Goal: Task Accomplishment & Management: Manage account settings

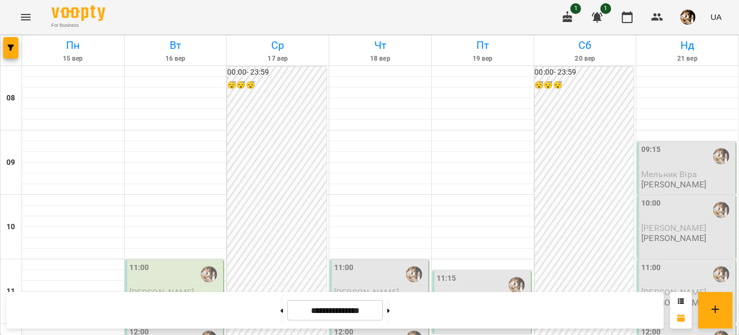
scroll to position [135, 0]
click at [189, 287] on span "[PERSON_NAME]" at bounding box center [161, 292] width 65 height 10
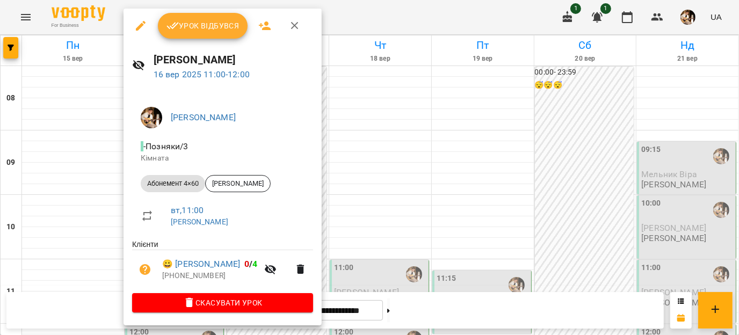
click at [198, 37] on button "Урок відбувся" at bounding box center [203, 26] width 90 height 26
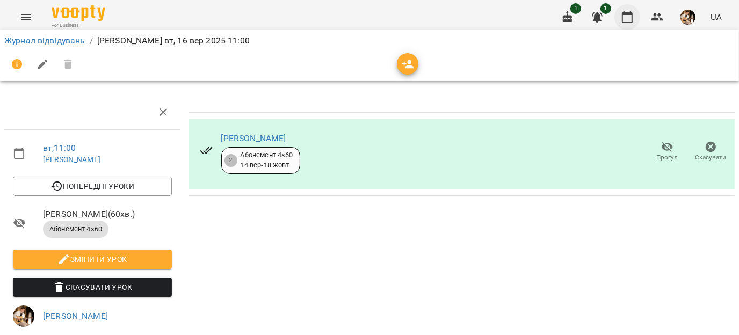
click at [624, 15] on icon "button" at bounding box center [627, 17] width 13 height 13
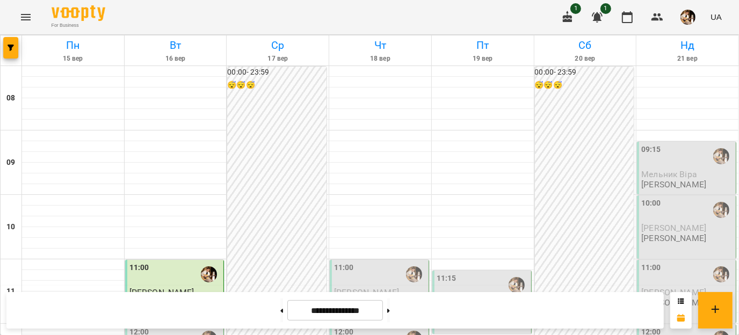
scroll to position [176, 0]
click at [173, 287] on span "[PERSON_NAME]" at bounding box center [161, 292] width 65 height 10
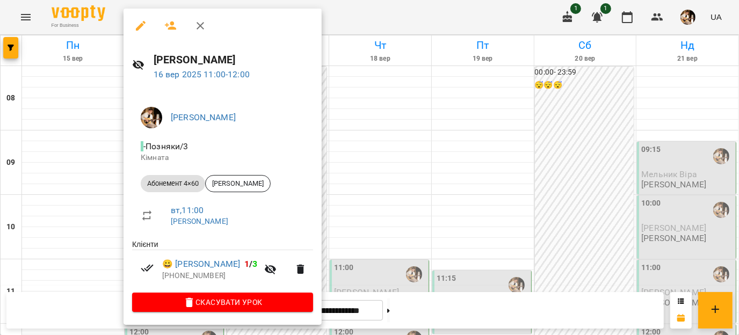
click at [78, 234] on div at bounding box center [369, 167] width 739 height 335
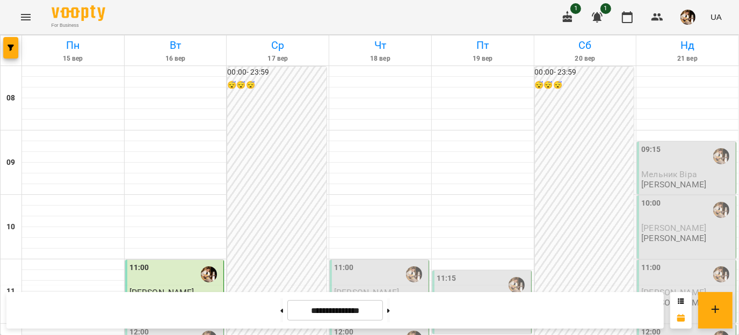
click at [202, 262] on div at bounding box center [209, 274] width 25 height 25
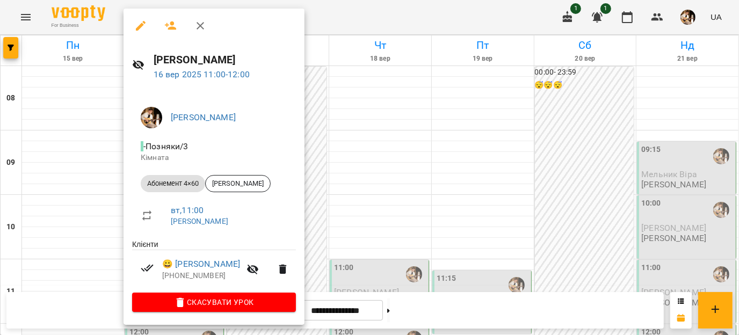
click at [199, 107] on li "[PERSON_NAME]" at bounding box center [214, 118] width 164 height 30
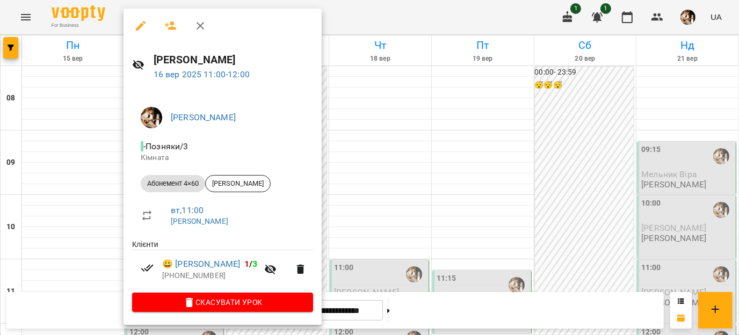
click at [350, 163] on div at bounding box center [369, 167] width 739 height 335
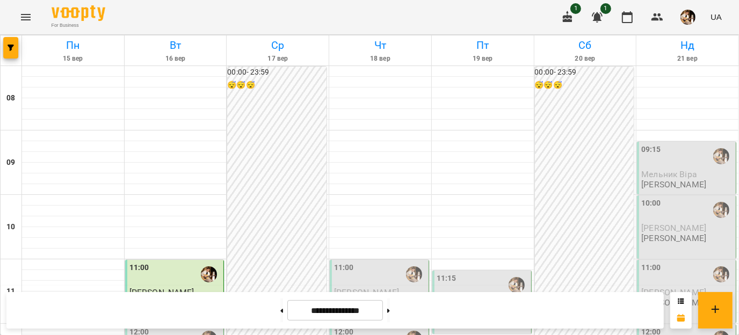
click at [350, 327] on div "12:00" at bounding box center [380, 339] width 92 height 25
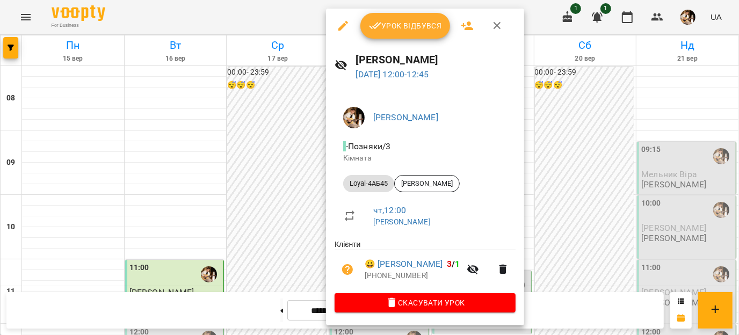
click at [275, 185] on div at bounding box center [369, 167] width 739 height 335
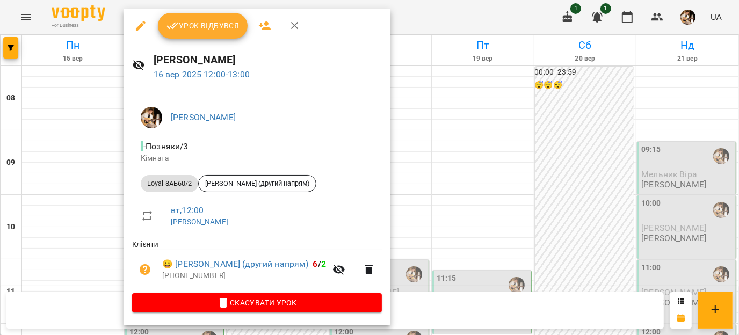
click at [81, 169] on div at bounding box center [369, 167] width 739 height 335
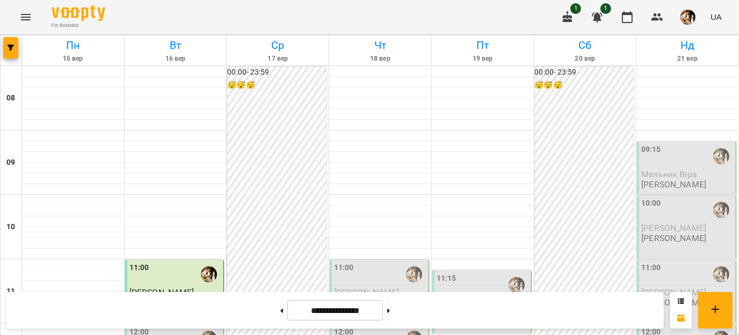
scroll to position [157, 0]
click at [390, 310] on button at bounding box center [388, 311] width 3 height 24
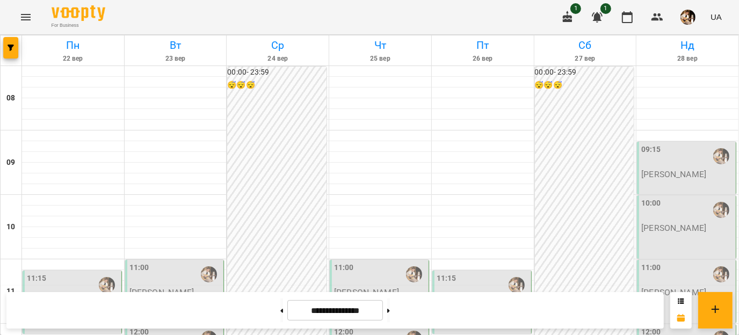
scroll to position [617, 0]
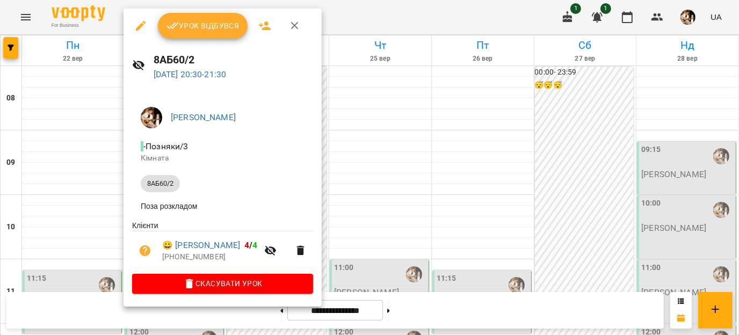
click at [301, 21] on button "button" at bounding box center [295, 26] width 26 height 26
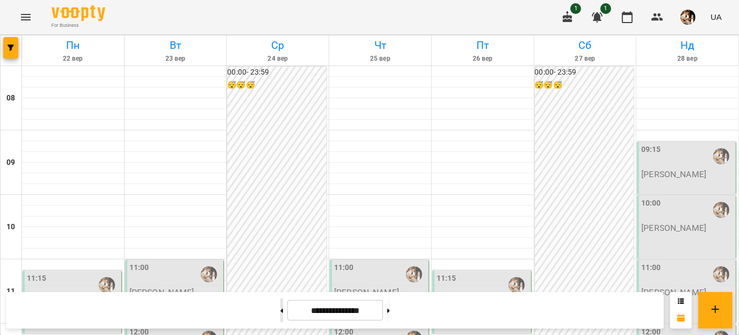
drag, startPoint x: 269, startPoint y: 308, endPoint x: 266, endPoint y: 313, distance: 5.5
click at [280, 313] on button at bounding box center [281, 311] width 3 height 24
type input "**********"
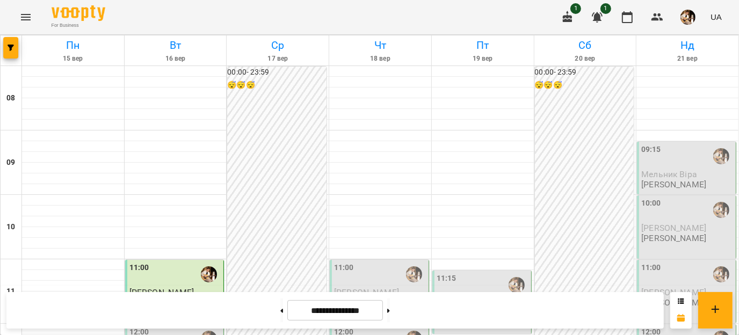
scroll to position [171, 0]
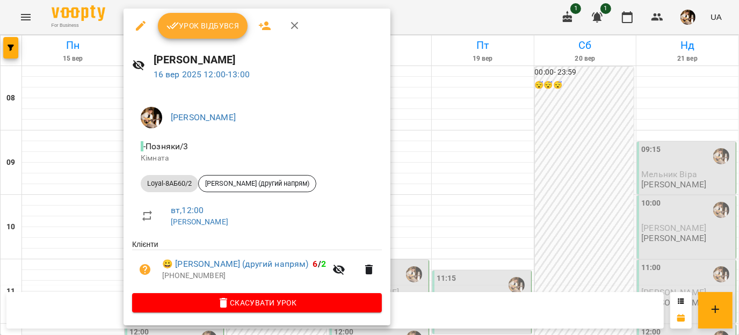
click at [198, 28] on span "Урок відбувся" at bounding box center [203, 25] width 73 height 13
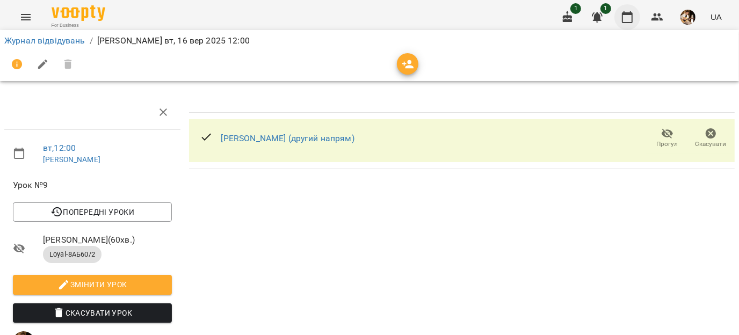
click at [627, 26] on button "button" at bounding box center [627, 17] width 26 height 26
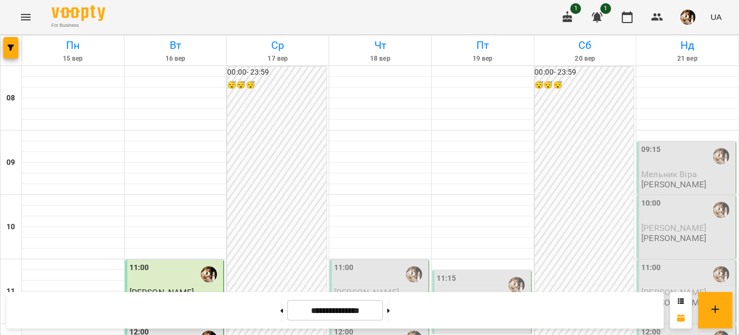
scroll to position [134, 0]
